Goal: Information Seeking & Learning: Learn about a topic

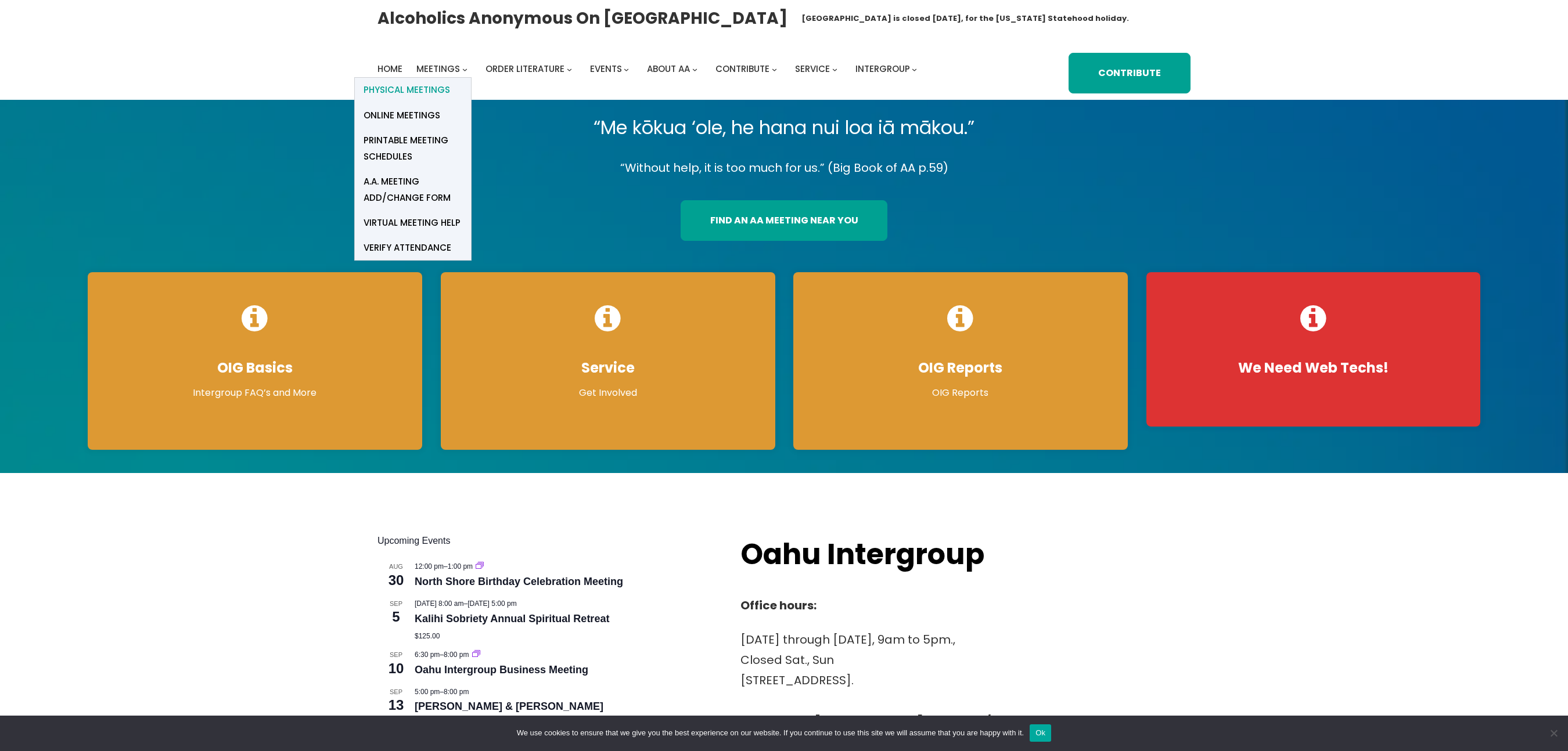
click at [422, 87] on span "Physical Meetings" at bounding box center [406, 89] width 86 height 16
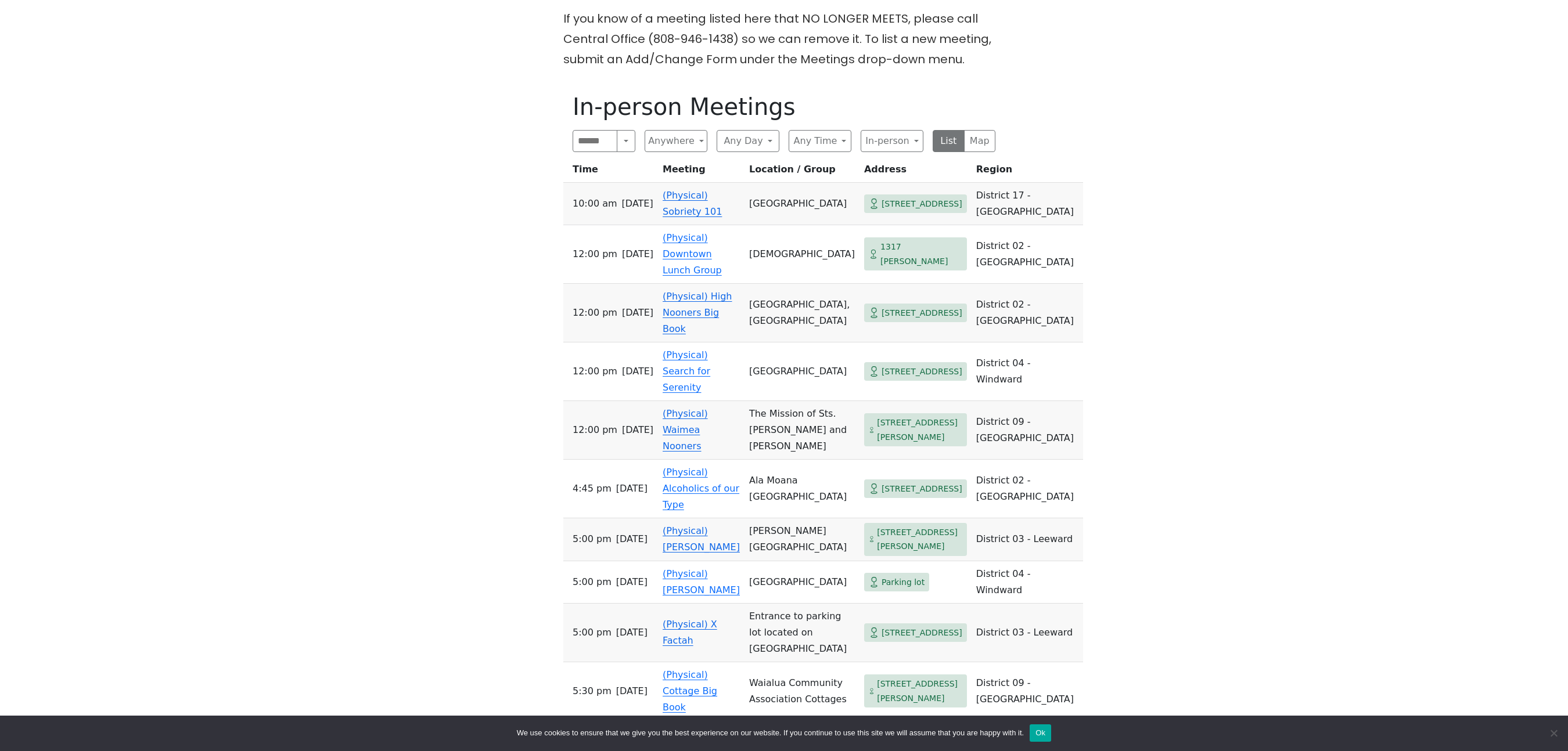
scroll to position [454, 0]
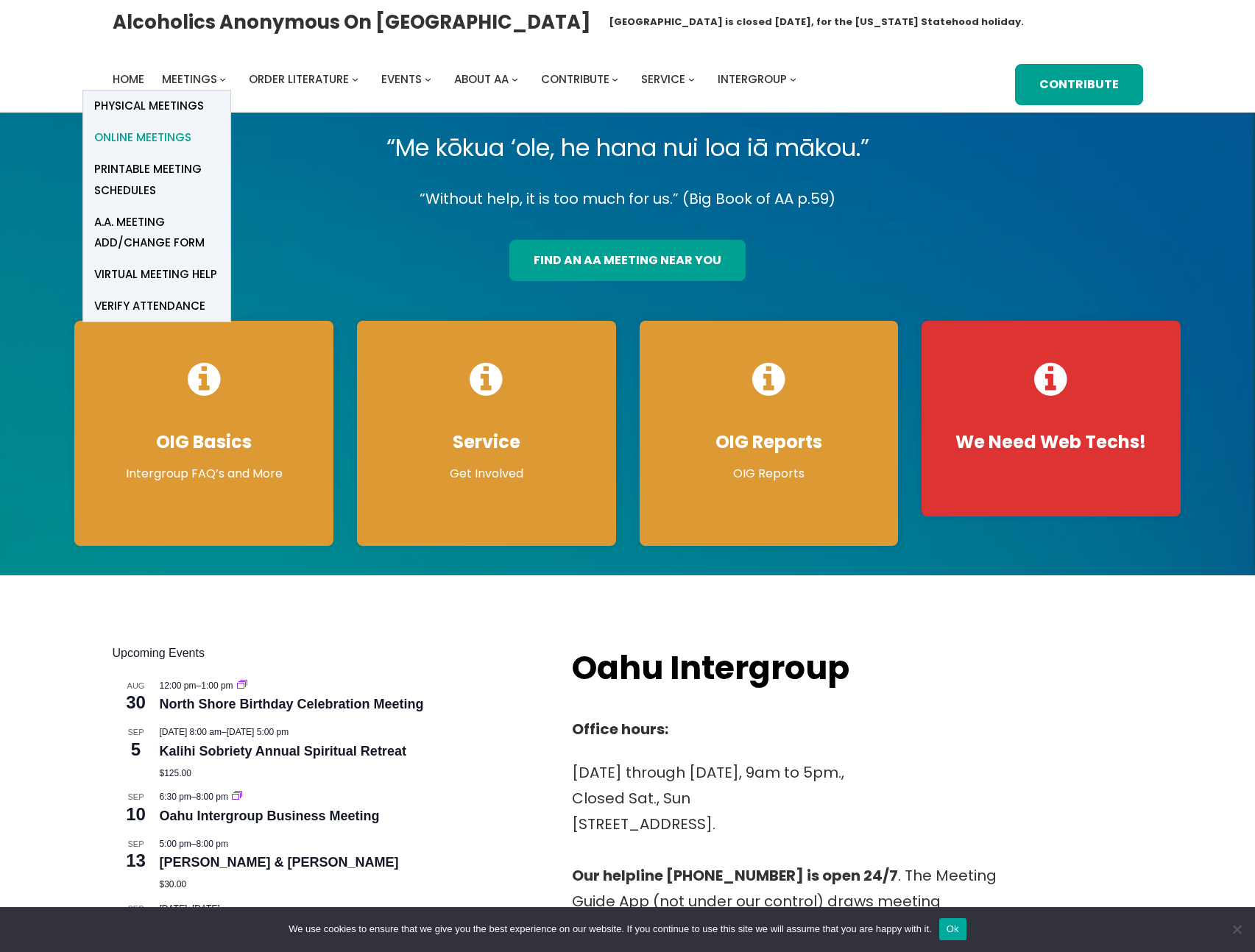
click at [161, 134] on span "Online Meetings" at bounding box center [143, 137] width 97 height 20
